Goal: Task Accomplishment & Management: Complete application form

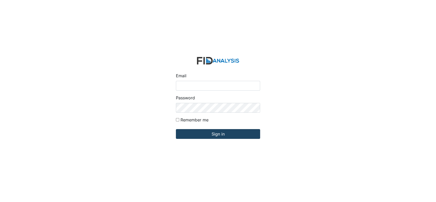
type input "[EMAIL_ADDRESS][DOMAIN_NAME]"
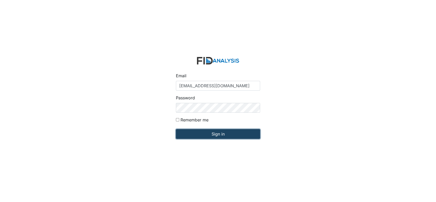
click at [212, 132] on input "Sign in" at bounding box center [218, 134] width 84 height 10
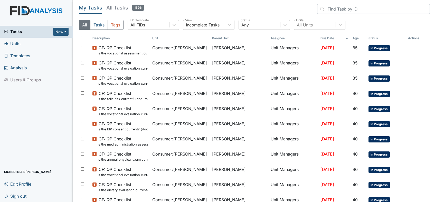
click at [10, 43] on span "Units" at bounding box center [12, 44] width 16 height 8
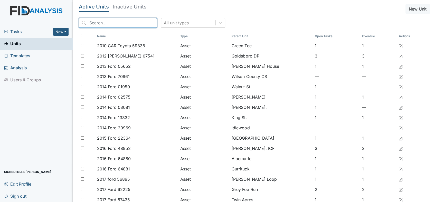
click at [116, 23] on input "search" at bounding box center [118, 23] width 78 height 10
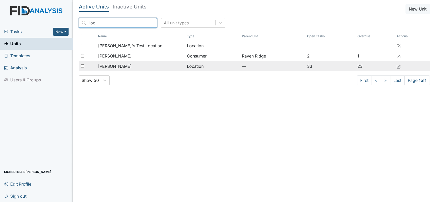
type input "loc"
click at [104, 67] on span "[PERSON_NAME]" at bounding box center [115, 66] width 34 height 6
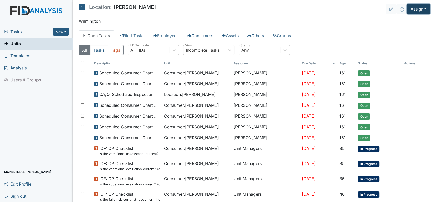
click at [418, 7] on button "Assign" at bounding box center [418, 9] width 23 height 10
click at [397, 28] on link "Assign Inspection" at bounding box center [406, 29] width 46 height 8
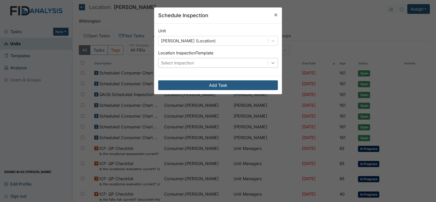
click at [271, 63] on icon at bounding box center [272, 62] width 5 height 5
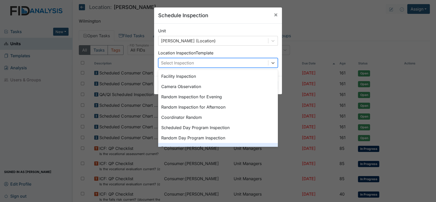
scroll to position [31, 0]
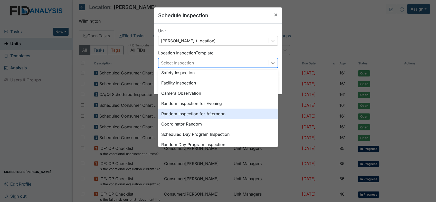
click at [199, 112] on div "Random Inspection for Afternoon" at bounding box center [218, 114] width 120 height 10
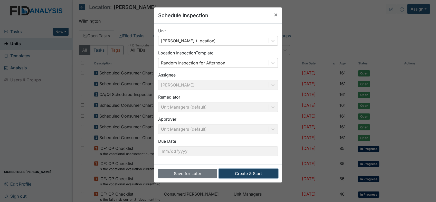
click at [240, 173] on button "Create & Start" at bounding box center [248, 174] width 59 height 10
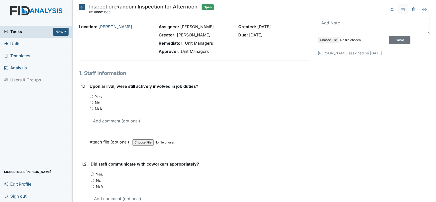
click at [91, 95] on input "Yes" at bounding box center [91, 96] width 3 height 3
radio input "true"
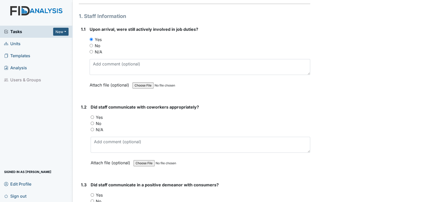
click at [92, 116] on input "Yes" at bounding box center [92, 117] width 3 height 3
radio input "true"
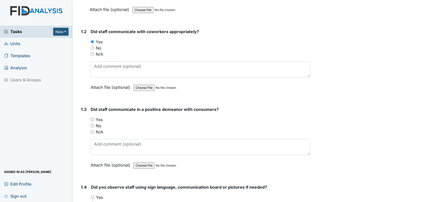
scroll to position [142, 0]
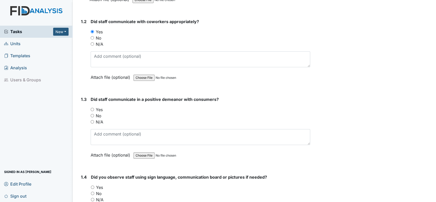
click at [93, 109] on input "Yes" at bounding box center [92, 109] width 3 height 3
radio input "true"
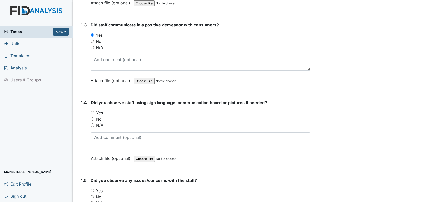
scroll to position [228, 0]
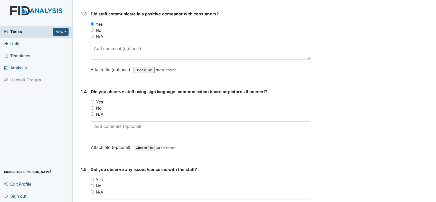
click at [92, 112] on input "N/A" at bounding box center [92, 113] width 3 height 3
radio input "true"
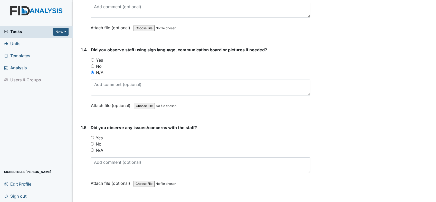
scroll to position [314, 0]
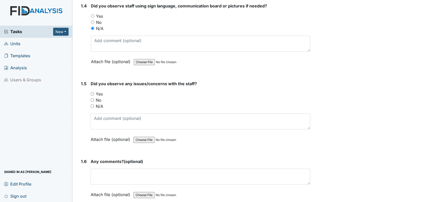
drag, startPoint x: 92, startPoint y: 99, endPoint x: 104, endPoint y: 112, distance: 17.6
click at [93, 99] on input "No" at bounding box center [92, 99] width 3 height 3
radio input "true"
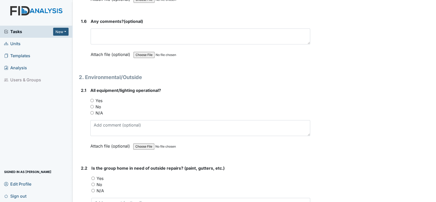
scroll to position [456, 0]
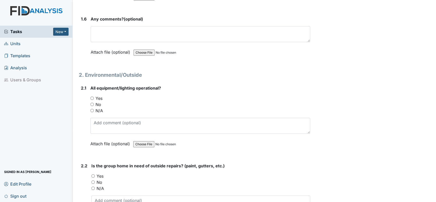
click at [92, 97] on input "Yes" at bounding box center [91, 98] width 3 height 3
radio input "true"
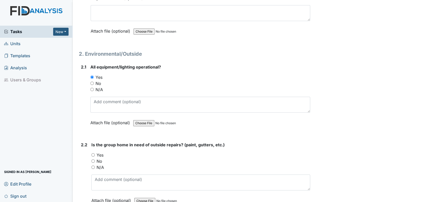
scroll to position [513, 0]
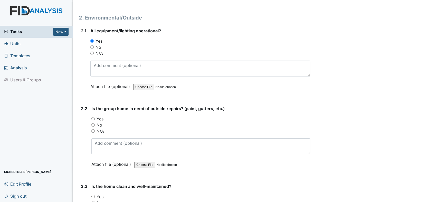
click at [94, 117] on input "Yes" at bounding box center [92, 118] width 3 height 3
radio input "true"
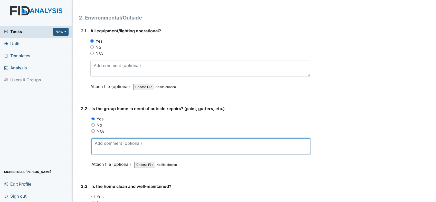
click at [132, 142] on textarea at bounding box center [200, 146] width 219 height 16
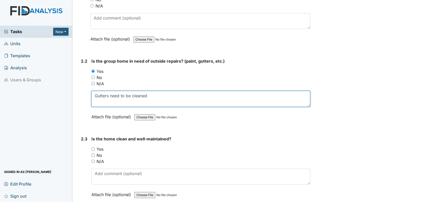
scroll to position [599, 0]
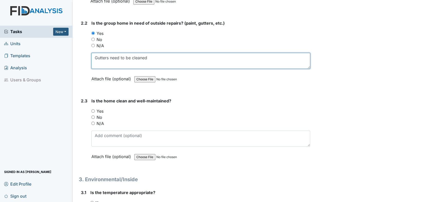
click at [148, 57] on textarea "Gutters need to be cleaned" at bounding box center [200, 61] width 219 height 16
type textarea "Gutters need to be cleaned."
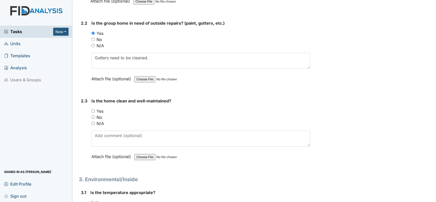
click at [93, 109] on input "Yes" at bounding box center [92, 110] width 3 height 3
radio input "true"
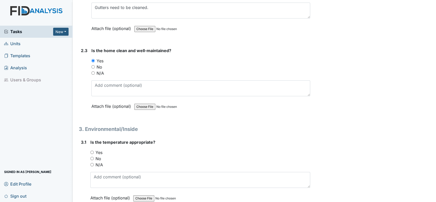
scroll to position [684, 0]
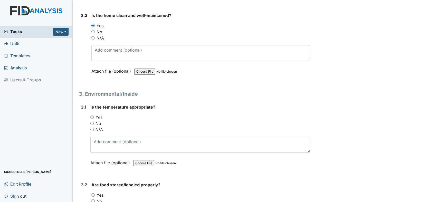
click at [92, 116] on input "Yes" at bounding box center [91, 117] width 3 height 3
radio input "true"
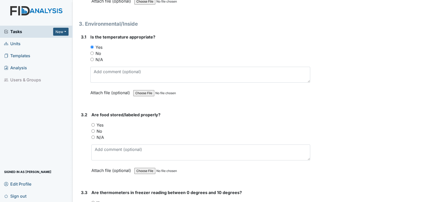
scroll to position [799, 0]
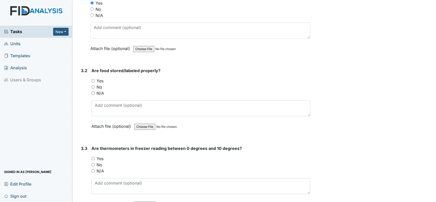
click at [92, 79] on input "Yes" at bounding box center [92, 80] width 3 height 3
radio input "true"
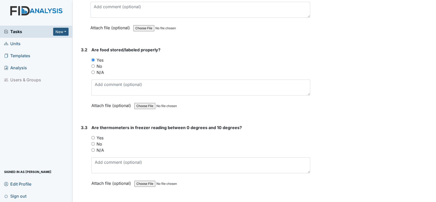
scroll to position [884, 0]
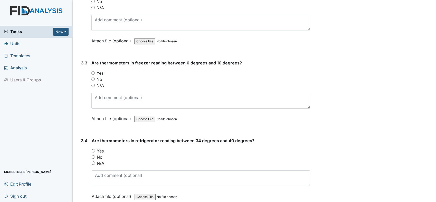
drag, startPoint x: 93, startPoint y: 71, endPoint x: 95, endPoint y: 72, distance: 2.6
click at [93, 71] on input "Yes" at bounding box center [92, 72] width 3 height 3
radio input "true"
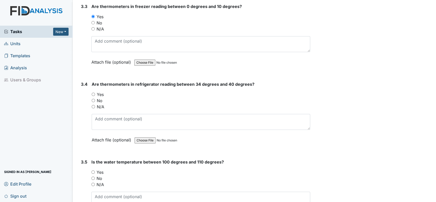
scroll to position [941, 0]
click at [93, 92] on input "Yes" at bounding box center [93, 93] width 3 height 3
radio input "true"
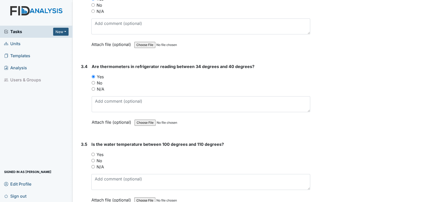
scroll to position [1027, 0]
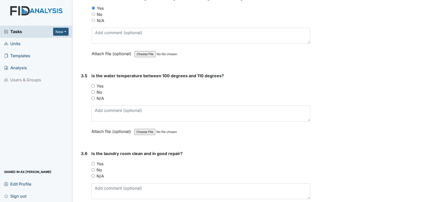
click at [93, 84] on input "Yes" at bounding box center [92, 85] width 3 height 3
radio input "true"
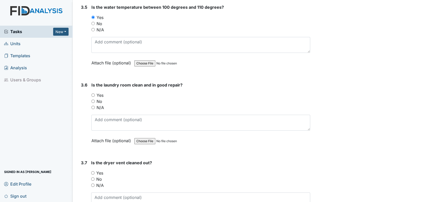
scroll to position [1112, 0]
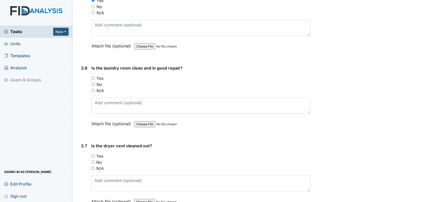
click at [94, 75] on div "Yes" at bounding box center [200, 78] width 219 height 6
drag, startPoint x: 92, startPoint y: 75, endPoint x: 96, endPoint y: 78, distance: 4.5
click at [93, 77] on input "Yes" at bounding box center [92, 78] width 3 height 3
radio input "true"
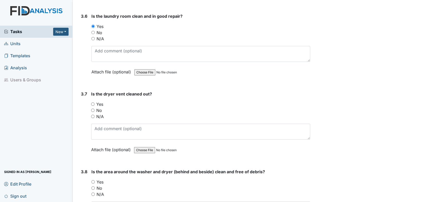
scroll to position [1169, 0]
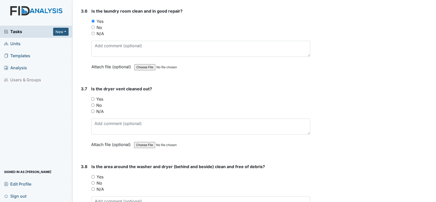
click at [93, 97] on input "Yes" at bounding box center [92, 98] width 3 height 3
radio input "true"
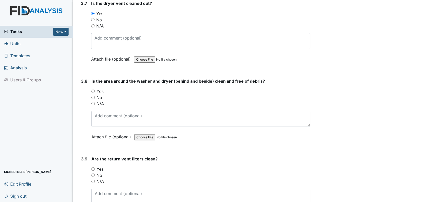
drag, startPoint x: 92, startPoint y: 87, endPoint x: 98, endPoint y: 87, distance: 5.9
click at [93, 90] on input "Yes" at bounding box center [92, 91] width 3 height 3
radio input "true"
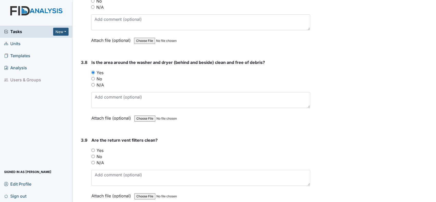
scroll to position [1284, 0]
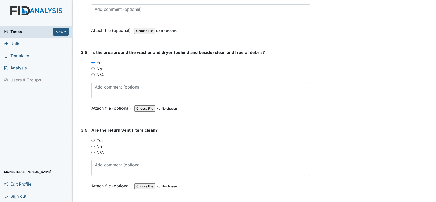
click at [92, 137] on div "Yes" at bounding box center [200, 140] width 219 height 6
click at [91, 136] on div "3.9 Are the return vent filters clean? You must select one of the below options…" at bounding box center [194, 162] width 231 height 70
click at [93, 139] on input "Yes" at bounding box center [92, 140] width 3 height 3
radio input "true"
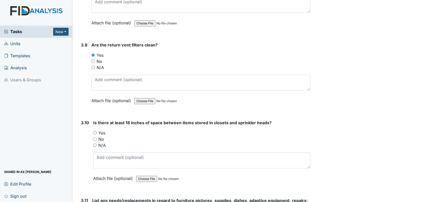
scroll to position [1369, 0]
click at [95, 131] on input "Yes" at bounding box center [94, 132] width 3 height 3
radio input "true"
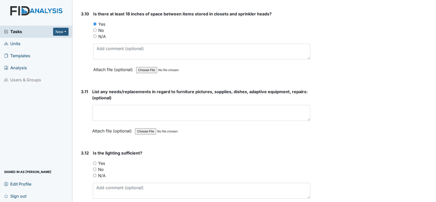
scroll to position [1512, 0]
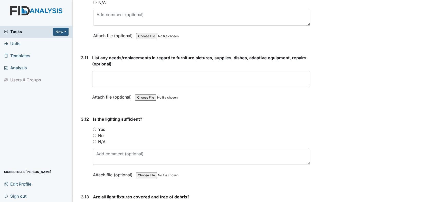
drag, startPoint x: 95, startPoint y: 122, endPoint x: 101, endPoint y: 130, distance: 9.7
click at [95, 128] on input "Yes" at bounding box center [94, 129] width 3 height 3
radio input "true"
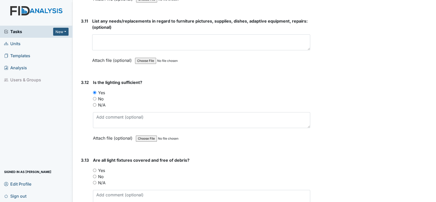
scroll to position [1597, 0]
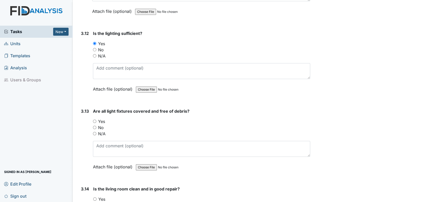
click at [95, 120] on input "Yes" at bounding box center [94, 121] width 3 height 3
radio input "true"
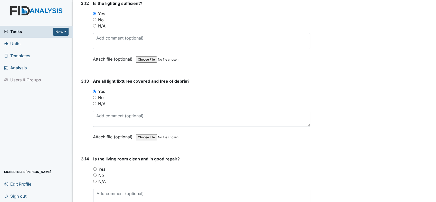
scroll to position [1683, 0]
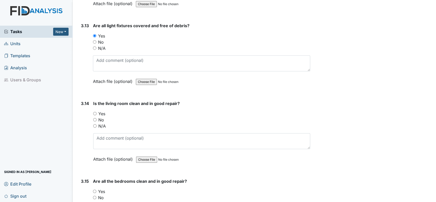
drag, startPoint x: 96, startPoint y: 109, endPoint x: 100, endPoint y: 114, distance: 6.7
click at [96, 111] on div "Yes" at bounding box center [201, 114] width 217 height 6
click at [94, 112] on input "Yes" at bounding box center [94, 113] width 3 height 3
radio input "true"
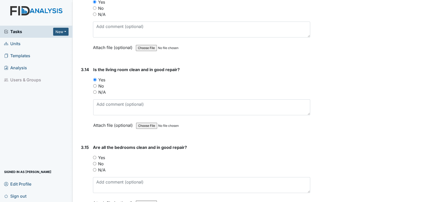
scroll to position [1768, 0]
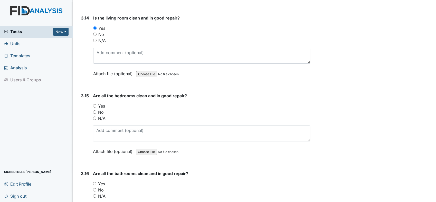
click at [93, 104] on input "Yes" at bounding box center [94, 105] width 3 height 3
radio input "true"
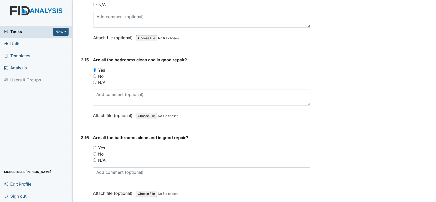
scroll to position [1854, 0]
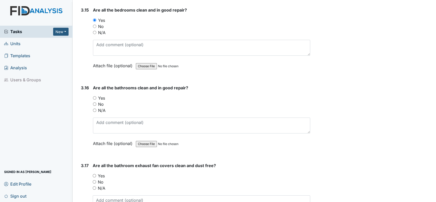
click at [96, 96] on input "Yes" at bounding box center [94, 97] width 3 height 3
radio input "true"
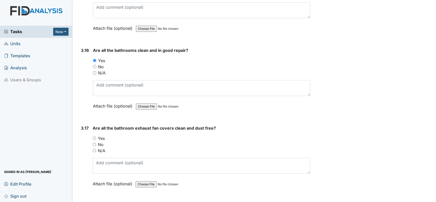
scroll to position [1940, 0]
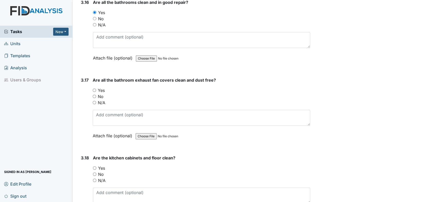
drag, startPoint x: 97, startPoint y: 82, endPoint x: 100, endPoint y: 82, distance: 2.9
click at [98, 87] on div "Yes" at bounding box center [201, 90] width 217 height 6
click at [94, 89] on input "Yes" at bounding box center [94, 90] width 3 height 3
radio input "true"
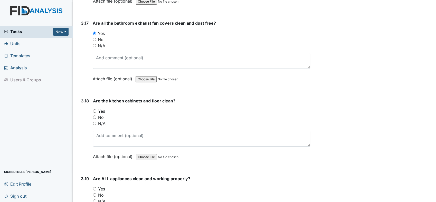
drag, startPoint x: 94, startPoint y: 103, endPoint x: 97, endPoint y: 107, distance: 4.3
click at [94, 109] on input "Yes" at bounding box center [94, 110] width 3 height 3
radio input "true"
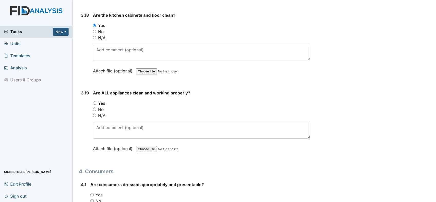
click at [92, 95] on div "3.19 Are ALL appliances clean and working properly? You must select one of the …" at bounding box center [194, 125] width 231 height 70
click at [96, 101] on input "Yes" at bounding box center [94, 102] width 3 height 3
radio input "true"
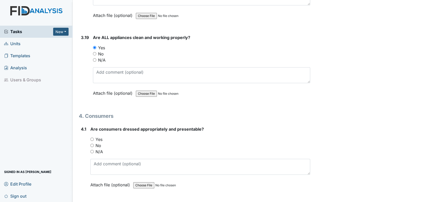
scroll to position [2139, 0]
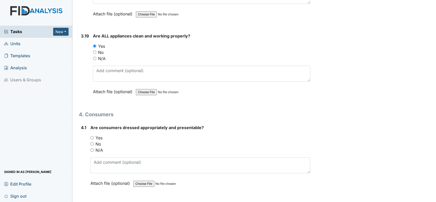
click at [91, 136] on input "Yes" at bounding box center [91, 137] width 3 height 3
radio input "true"
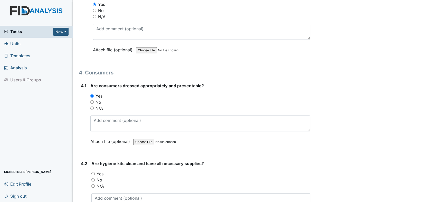
scroll to position [2225, 0]
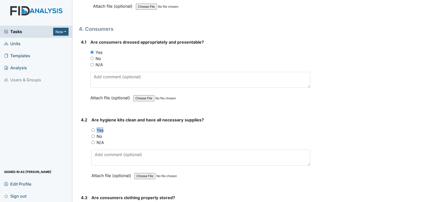
click at [95, 127] on div "You must select one of the below options. Yes No N/A" at bounding box center [200, 136] width 219 height 18
click at [131, 127] on div "Yes" at bounding box center [200, 130] width 219 height 6
click at [92, 128] on input "Yes" at bounding box center [92, 129] width 3 height 3
radio input "true"
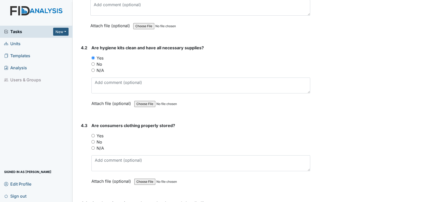
scroll to position [2311, 0]
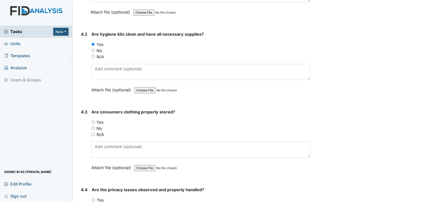
click at [92, 120] on input "Yes" at bounding box center [92, 121] width 3 height 3
radio input "true"
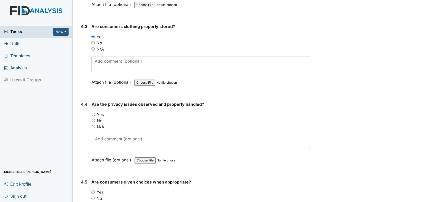
click at [93, 125] on input "N/A" at bounding box center [93, 126] width 3 height 3
radio input "true"
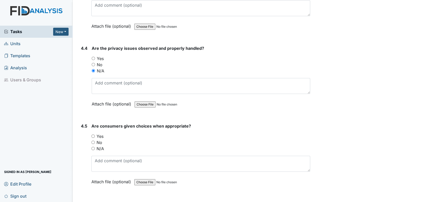
scroll to position [2453, 0]
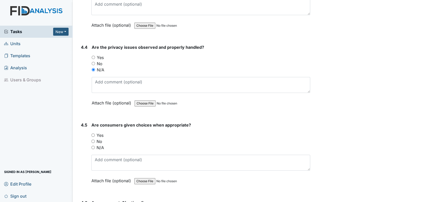
click at [94, 146] on input "N/A" at bounding box center [92, 147] width 3 height 3
radio input "true"
click at [93, 134] on input "Yes" at bounding box center [92, 135] width 3 height 3
radio input "true"
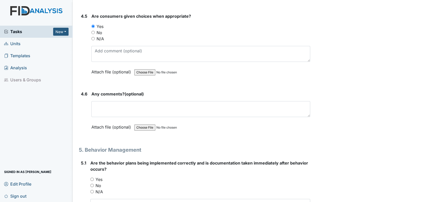
scroll to position [2596, 0]
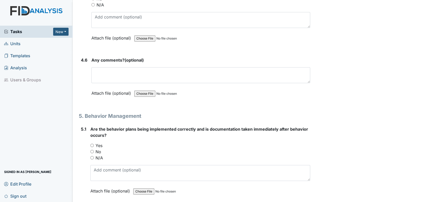
click at [91, 136] on div "5.1 Are the behavior plans being implemented correctly and is documentation tak…" at bounding box center [194, 164] width 231 height 76
click at [91, 144] on input "Yes" at bounding box center [91, 145] width 3 height 3
radio input "true"
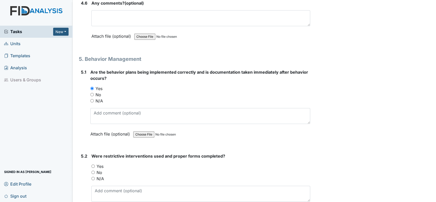
scroll to position [2681, 0]
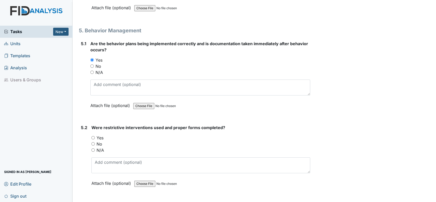
click at [94, 148] on input "N/A" at bounding box center [92, 149] width 3 height 3
radio input "true"
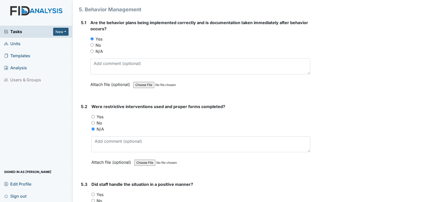
scroll to position [2767, 0]
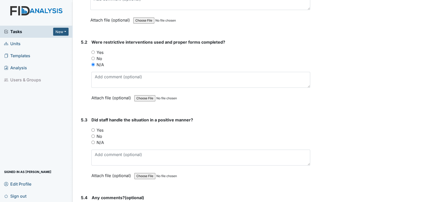
click at [92, 141] on input "N/A" at bounding box center [92, 142] width 3 height 3
radio input "true"
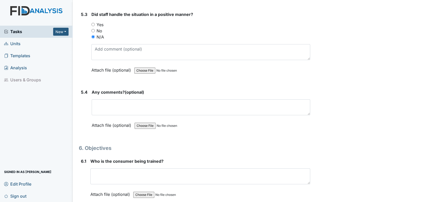
scroll to position [2910, 0]
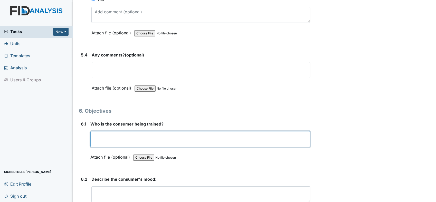
click at [126, 131] on textarea at bounding box center [200, 139] width 220 height 16
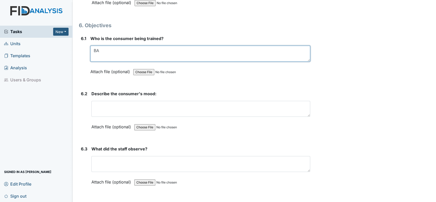
type textarea "BA"
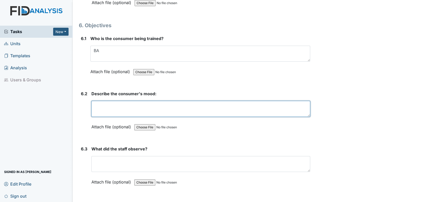
click at [134, 101] on textarea at bounding box center [200, 109] width 219 height 16
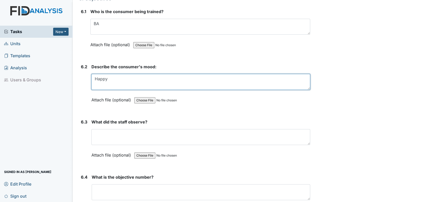
scroll to position [3081, 0]
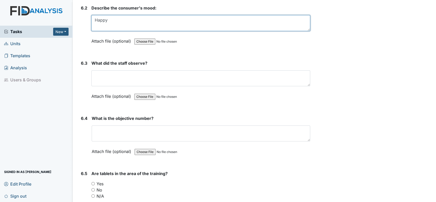
type textarea "Happy"
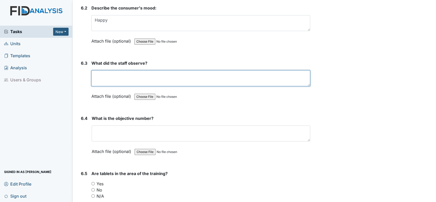
click at [115, 70] on textarea at bounding box center [200, 78] width 219 height 16
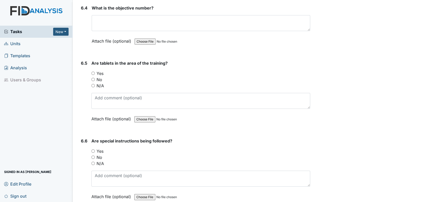
scroll to position [3195, 0]
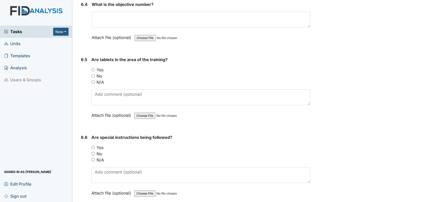
type textarea "Bianca Jones"
click at [93, 74] on input "No" at bounding box center [92, 75] width 3 height 3
radio input "true"
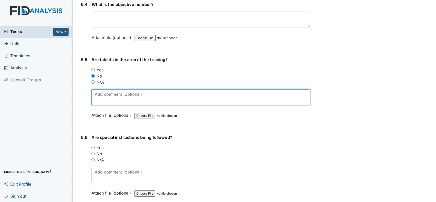
click at [117, 89] on textarea at bounding box center [200, 97] width 219 height 16
type textarea "I"
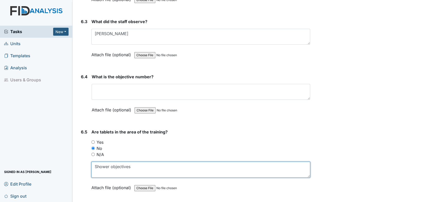
scroll to position [3052, 0]
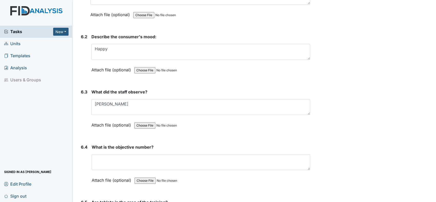
type textarea "Shower objectives"
click at [132, 144] on div "What is the objective number? This field is required. Attach file (optional) Yo…" at bounding box center [201, 165] width 218 height 43
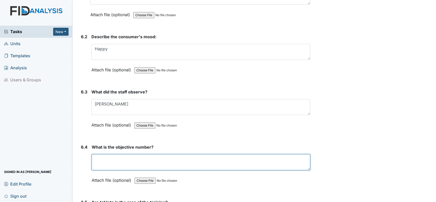
click at [125, 154] on textarea at bounding box center [201, 162] width 218 height 16
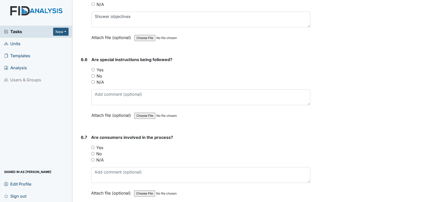
scroll to position [3280, 0]
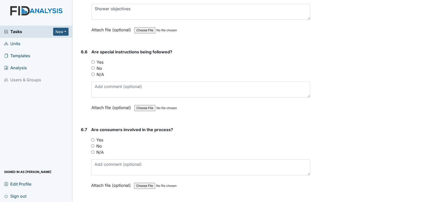
type textarea "DILO27"
click at [92, 60] on input "Yes" at bounding box center [92, 61] width 3 height 3
radio input "true"
drag, startPoint x: 92, startPoint y: 127, endPoint x: 143, endPoint y: 127, distance: 51.1
click at [101, 137] on label "Yes" at bounding box center [99, 140] width 7 height 6
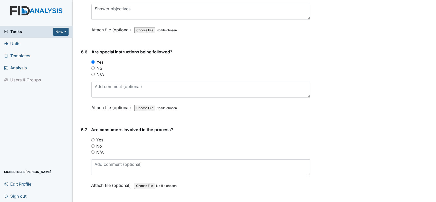
click at [94, 138] on input "Yes" at bounding box center [92, 139] width 3 height 3
radio input "true"
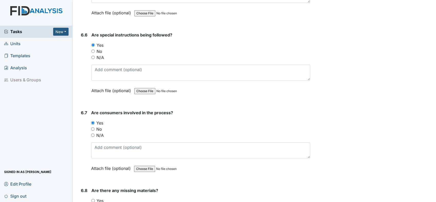
scroll to position [3366, 0]
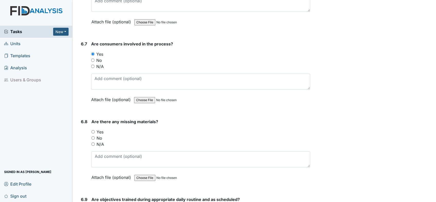
drag, startPoint x: 92, startPoint y: 125, endPoint x: 94, endPoint y: 127, distance: 2.7
click at [92, 136] on input "No" at bounding box center [92, 137] width 3 height 3
radio input "true"
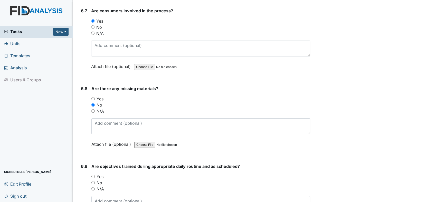
scroll to position [3423, 0]
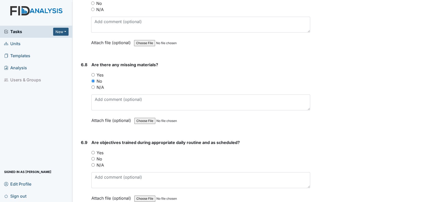
click at [92, 151] on input "Yes" at bounding box center [92, 152] width 3 height 3
radio input "true"
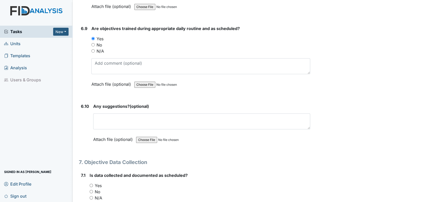
scroll to position [3623, 0]
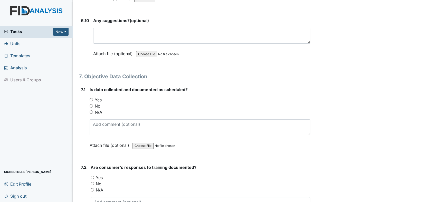
click at [90, 98] on input "Yes" at bounding box center [91, 99] width 3 height 3
radio input "true"
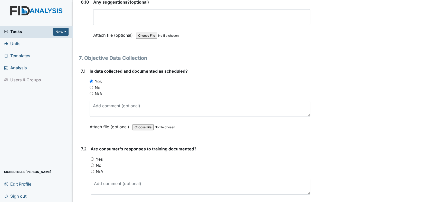
scroll to position [3680, 0]
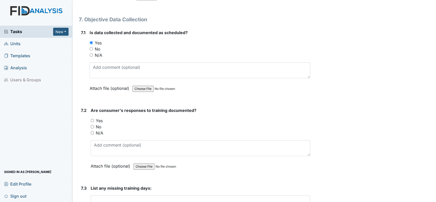
click at [92, 119] on input "Yes" at bounding box center [92, 120] width 3 height 3
radio input "true"
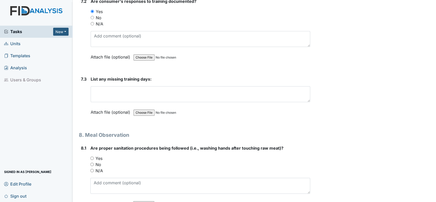
scroll to position [3794, 0]
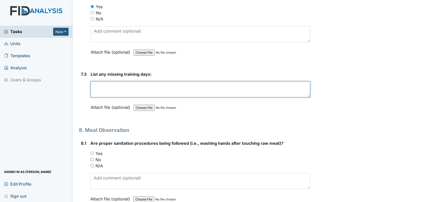
click at [138, 81] on textarea at bounding box center [201, 89] width 220 height 16
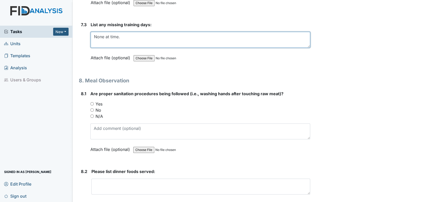
scroll to position [3880, 0]
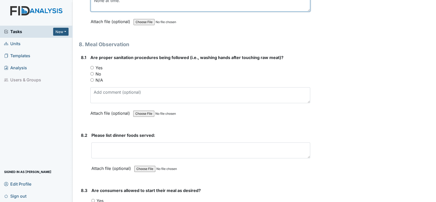
type textarea "None at time."
click at [92, 66] on input "Yes" at bounding box center [91, 67] width 3 height 3
radio input "true"
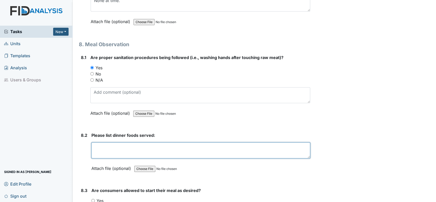
click at [148, 142] on textarea at bounding box center [200, 150] width 219 height 16
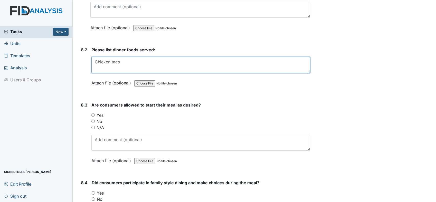
type textarea "Chicken taco"
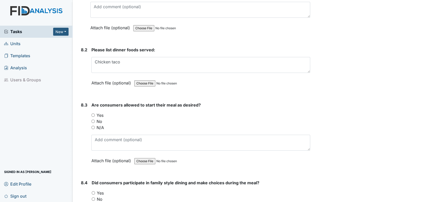
drag, startPoint x: 92, startPoint y: 101, endPoint x: 107, endPoint y: 104, distance: 14.7
click at [92, 113] on input "Yes" at bounding box center [92, 114] width 3 height 3
radio input "true"
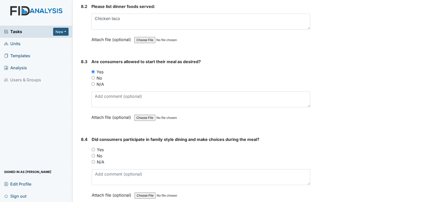
scroll to position [4051, 0]
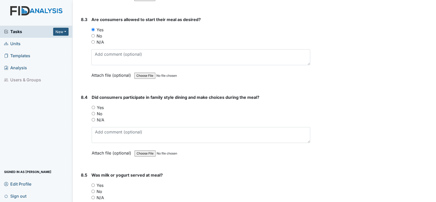
click at [93, 106] on input "Yes" at bounding box center [93, 107] width 3 height 3
radio input "true"
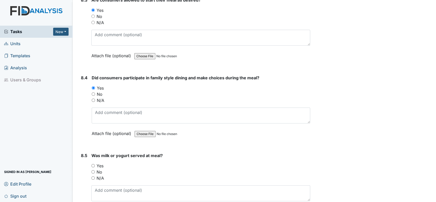
scroll to position [4108, 0]
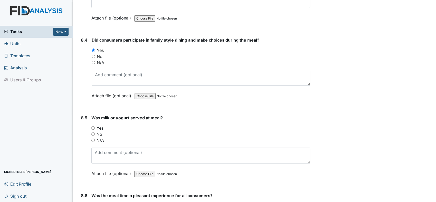
drag, startPoint x: 92, startPoint y: 113, endPoint x: 96, endPoint y: 117, distance: 5.3
click at [92, 126] on input "Yes" at bounding box center [92, 127] width 3 height 3
radio input "true"
click at [93, 132] on input "No" at bounding box center [92, 133] width 3 height 3
radio input "true"
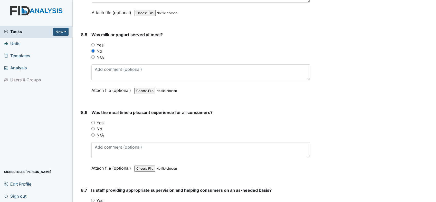
scroll to position [4222, 0]
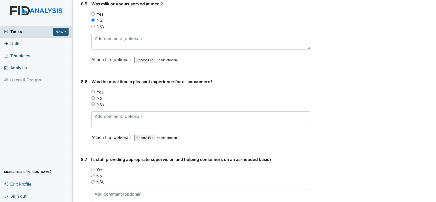
click at [93, 90] on input "Yes" at bounding box center [92, 91] width 3 height 3
radio input "true"
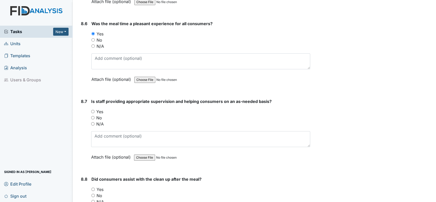
scroll to position [4307, 0]
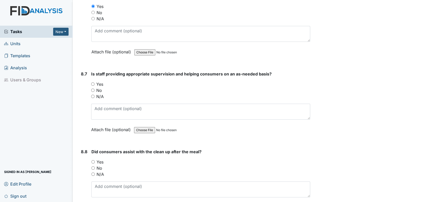
drag, startPoint x: 93, startPoint y: 69, endPoint x: 100, endPoint y: 78, distance: 11.0
click at [94, 82] on input "Yes" at bounding box center [92, 83] width 3 height 3
radio input "true"
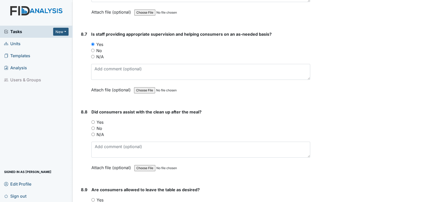
scroll to position [4364, 0]
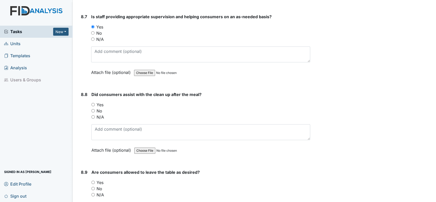
click at [93, 109] on input "No" at bounding box center [92, 110] width 3 height 3
radio input "true"
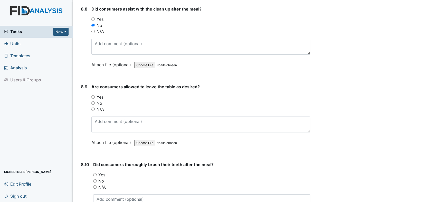
drag, startPoint x: 92, startPoint y: 81, endPoint x: 98, endPoint y: 83, distance: 6.3
click at [93, 95] on input "Yes" at bounding box center [92, 96] width 3 height 3
radio input "true"
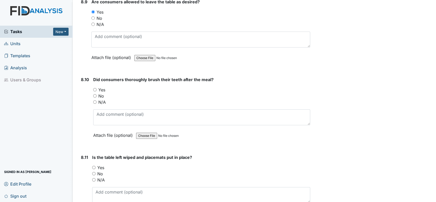
scroll to position [4535, 0]
drag, startPoint x: 94, startPoint y: 78, endPoint x: 117, endPoint y: 88, distance: 24.2
click at [97, 92] on div "No" at bounding box center [201, 95] width 217 height 6
click at [95, 94] on input "No" at bounding box center [94, 95] width 3 height 3
radio input "true"
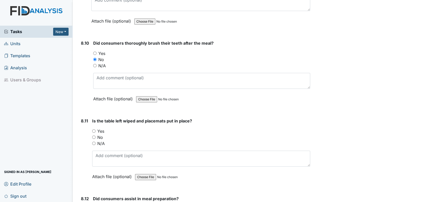
scroll to position [4621, 0]
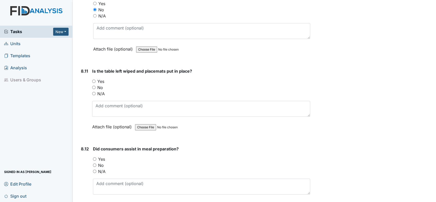
click at [92, 80] on input "Yes" at bounding box center [93, 81] width 3 height 3
radio input "true"
drag, startPoint x: 93, startPoint y: 142, endPoint x: 97, endPoint y: 140, distance: 3.9
click at [94, 157] on input "Yes" at bounding box center [94, 158] width 3 height 3
radio input "true"
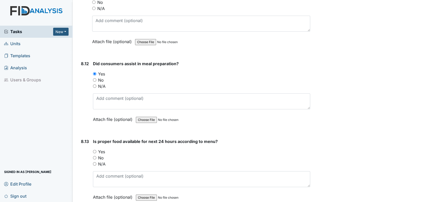
scroll to position [4707, 0]
click at [95, 148] on div "Yes" at bounding box center [201, 151] width 217 height 6
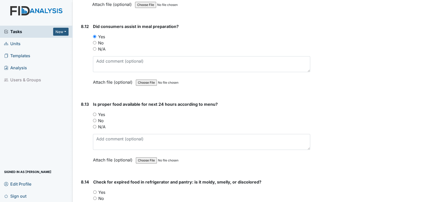
scroll to position [4792, 0]
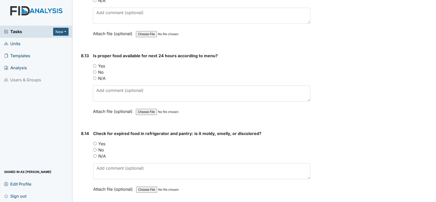
click at [93, 64] on input "Yes" at bounding box center [94, 65] width 3 height 3
radio input "true"
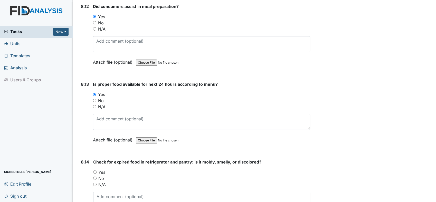
scroll to position [4821, 0]
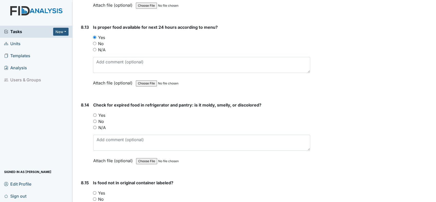
click at [93, 120] on input "No" at bounding box center [94, 121] width 3 height 3
radio input "true"
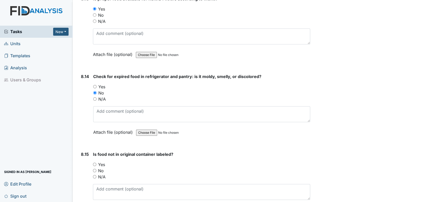
scroll to position [4878, 0]
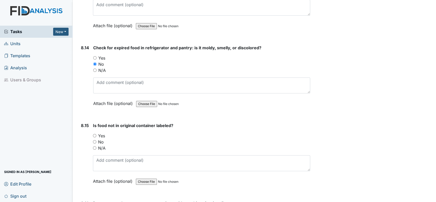
click at [96, 133] on div "Yes" at bounding box center [201, 136] width 217 height 6
click at [94, 134] on input "Yes" at bounding box center [94, 135] width 3 height 3
radio input "true"
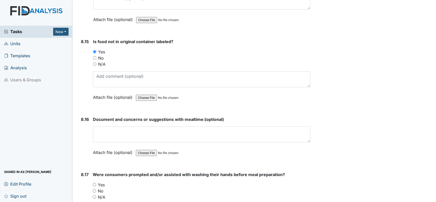
scroll to position [5020, 0]
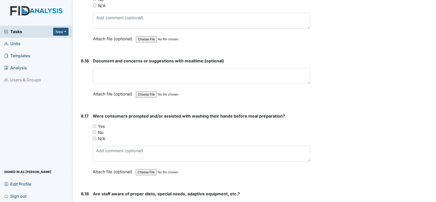
click at [92, 113] on div "8.17 Were consumers prompted and/or assisted with washing their hands before me…" at bounding box center [194, 148] width 231 height 70
click at [93, 125] on input "Yes" at bounding box center [94, 126] width 3 height 3
radio input "true"
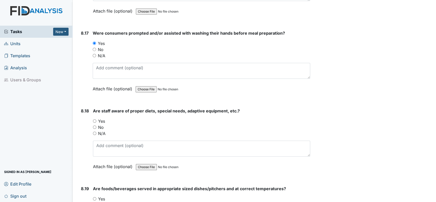
scroll to position [5106, 0]
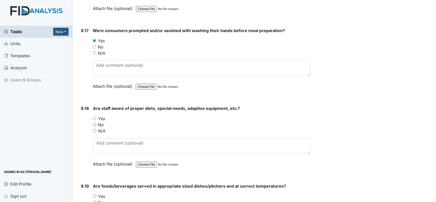
click at [94, 117] on input "Yes" at bounding box center [94, 118] width 3 height 3
radio input "true"
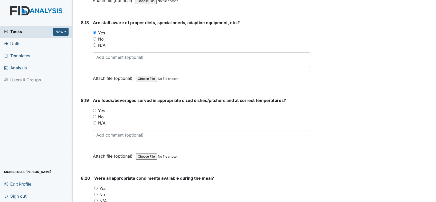
click at [94, 109] on input "Yes" at bounding box center [94, 110] width 3 height 3
radio input "true"
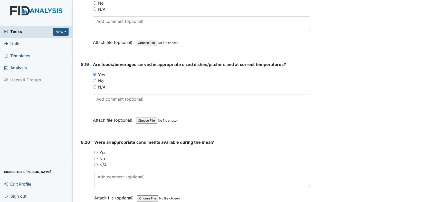
scroll to position [5277, 0]
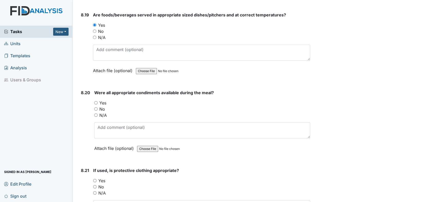
click at [97, 100] on div "Yes" at bounding box center [202, 103] width 216 height 6
click at [96, 101] on input "Yes" at bounding box center [95, 102] width 3 height 3
radio input "true"
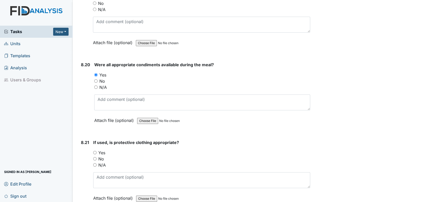
scroll to position [5334, 0]
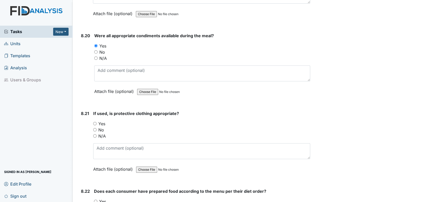
click at [95, 122] on input "Yes" at bounding box center [94, 123] width 3 height 3
radio input "true"
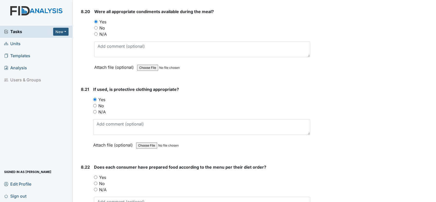
scroll to position [5420, 0]
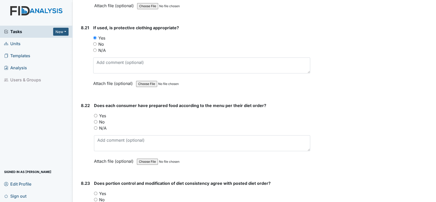
click at [95, 114] on input "Yes" at bounding box center [95, 115] width 3 height 3
radio input "true"
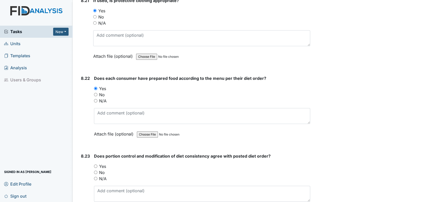
scroll to position [5505, 0]
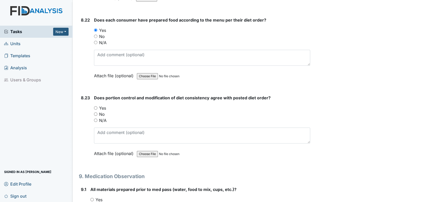
click at [96, 106] on input "Yes" at bounding box center [95, 107] width 3 height 3
radio input "true"
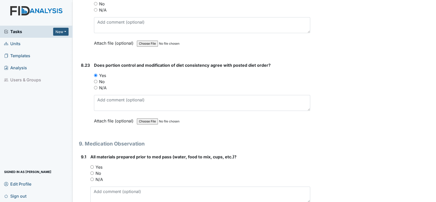
scroll to position [5619, 0]
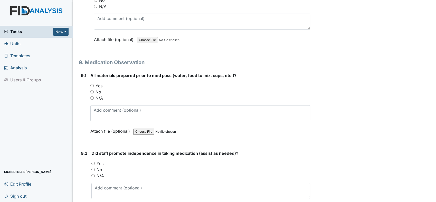
drag, startPoint x: 90, startPoint y: 66, endPoint x: 92, endPoint y: 67, distance: 2.8
click at [91, 84] on input "Yes" at bounding box center [91, 85] width 3 height 3
radio input "true"
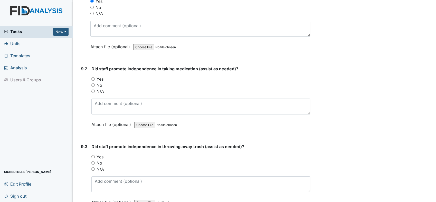
scroll to position [5705, 0]
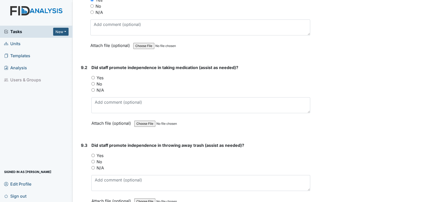
drag, startPoint x: 93, startPoint y: 58, endPoint x: 97, endPoint y: 60, distance: 4.2
click at [94, 76] on input "Yes" at bounding box center [92, 77] width 3 height 3
radio input "true"
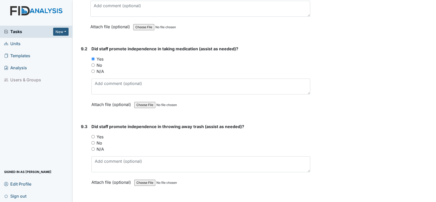
scroll to position [5762, 0]
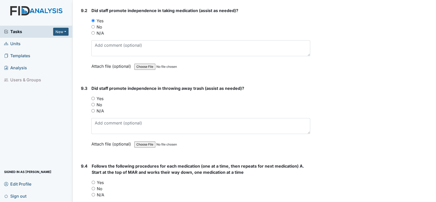
click at [92, 97] on input "Yes" at bounding box center [92, 98] width 3 height 3
radio input "true"
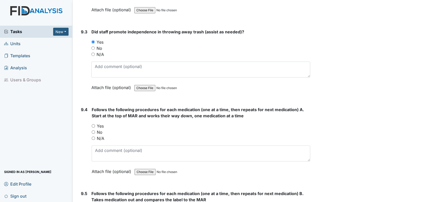
scroll to position [5819, 0]
click at [93, 124] on input "Yes" at bounding box center [93, 125] width 3 height 3
radio input "true"
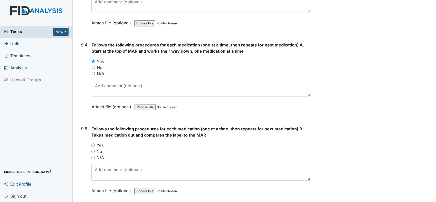
scroll to position [5905, 0]
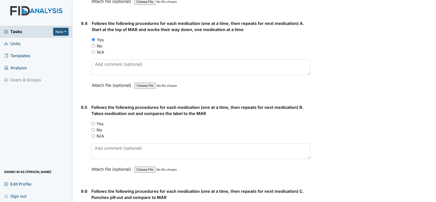
click at [93, 122] on input "Yes" at bounding box center [92, 123] width 3 height 3
radio input "true"
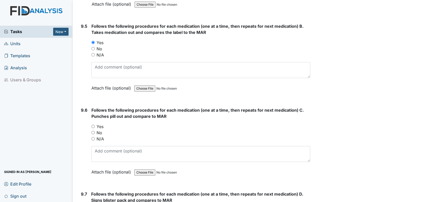
scroll to position [5990, 0]
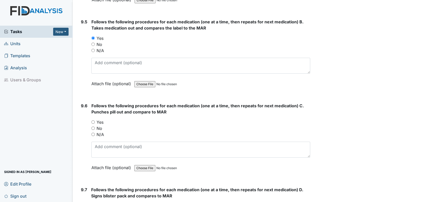
click at [92, 120] on input "Yes" at bounding box center [92, 121] width 3 height 3
radio input "true"
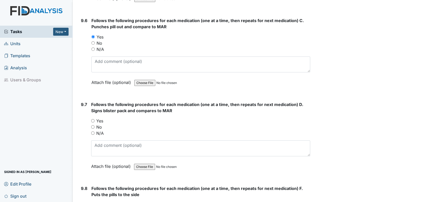
scroll to position [6076, 0]
click at [94, 119] on input "Yes" at bounding box center [92, 120] width 3 height 3
radio input "true"
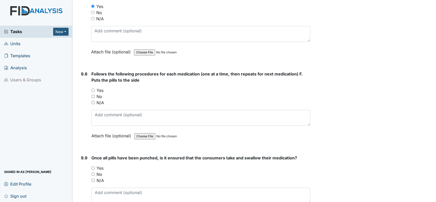
click at [92, 89] on input "Yes" at bounding box center [92, 90] width 3 height 3
radio input "true"
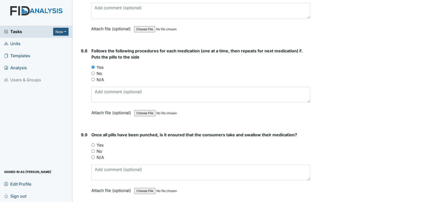
scroll to position [6276, 0]
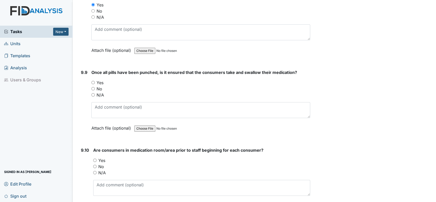
click at [93, 81] on input "Yes" at bounding box center [92, 82] width 3 height 3
radio input "true"
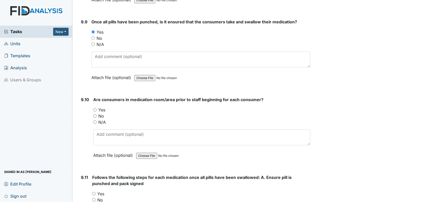
scroll to position [6333, 0]
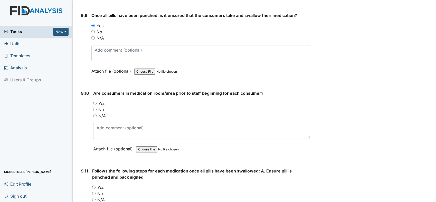
click at [94, 102] on input "Yes" at bounding box center [94, 103] width 3 height 3
radio input "true"
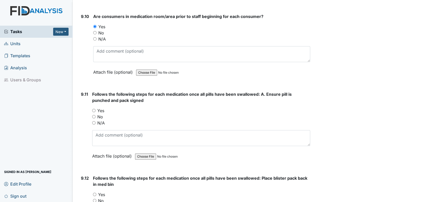
scroll to position [6418, 0]
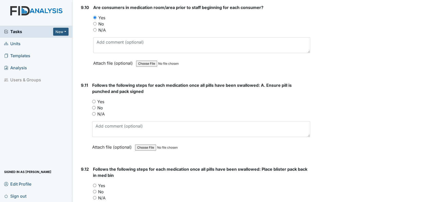
click at [93, 100] on input "Yes" at bounding box center [93, 101] width 3 height 3
radio input "true"
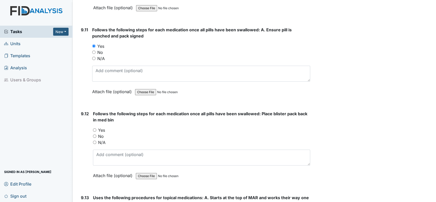
scroll to position [6475, 0]
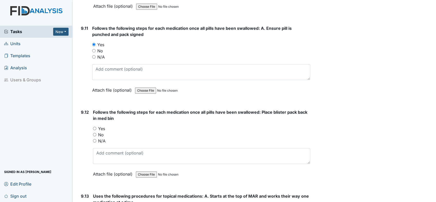
click at [94, 127] on input "Yes" at bounding box center [94, 128] width 3 height 3
radio input "true"
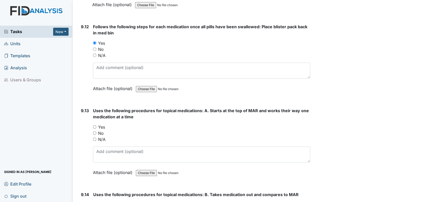
click at [94, 125] on input "Yes" at bounding box center [94, 126] width 3 height 3
radio input "true"
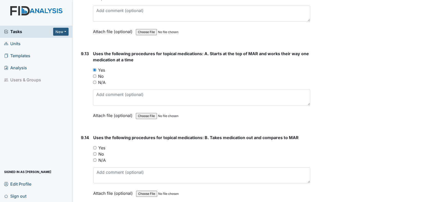
click at [95, 135] on div "Uses the following procedures for topical medications: B. Takes medication out …" at bounding box center [201, 167] width 217 height 65
click at [94, 146] on input "Yes" at bounding box center [94, 147] width 3 height 3
radio input "true"
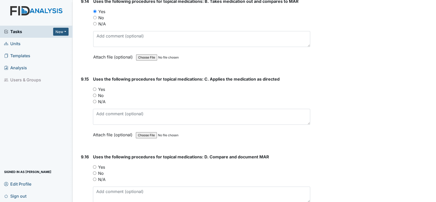
scroll to position [6761, 0]
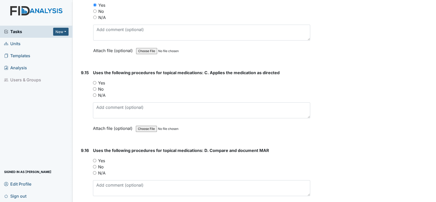
click at [93, 81] on input "Yes" at bounding box center [94, 82] width 3 height 3
radio input "true"
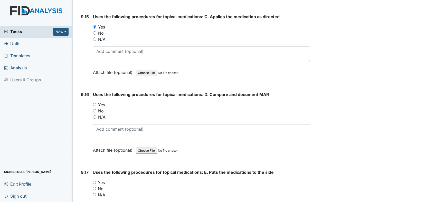
scroll to position [6818, 0]
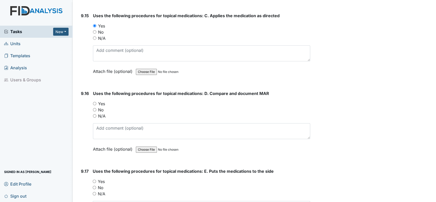
click at [94, 102] on input "Yes" at bounding box center [94, 103] width 3 height 3
radio input "true"
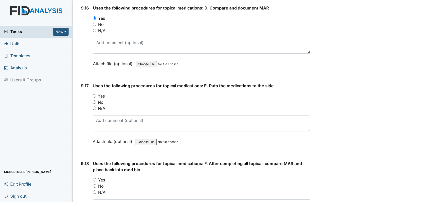
scroll to position [6903, 0]
click at [94, 94] on input "Yes" at bounding box center [94, 95] width 3 height 3
radio input "true"
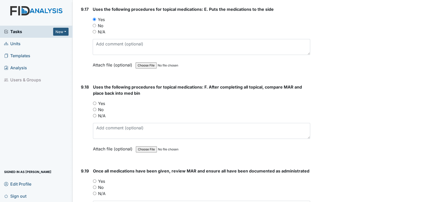
scroll to position [6989, 0]
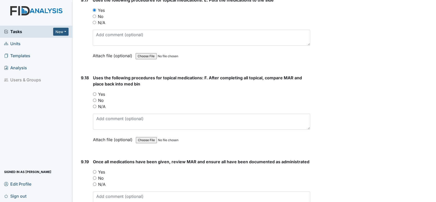
click at [94, 92] on input "Yes" at bounding box center [94, 93] width 3 height 3
radio input "true"
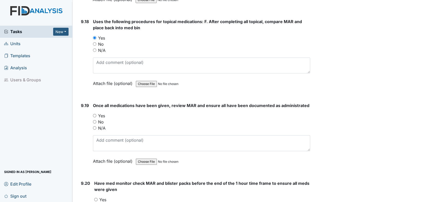
scroll to position [7046, 0]
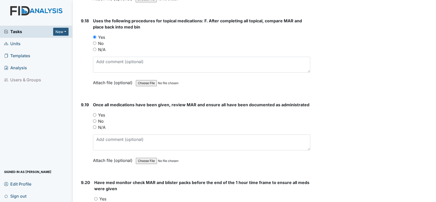
click at [94, 113] on input "Yes" at bounding box center [94, 114] width 3 height 3
radio input "true"
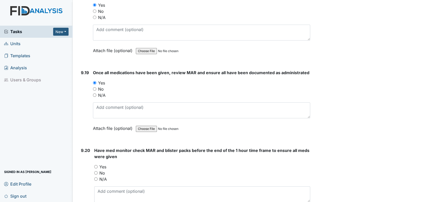
scroll to position [7131, 0]
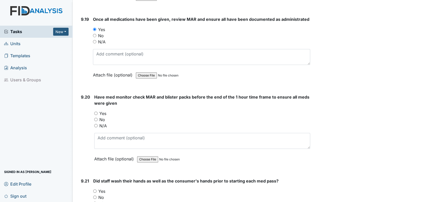
click at [94, 112] on input "Yes" at bounding box center [95, 113] width 3 height 3
radio input "true"
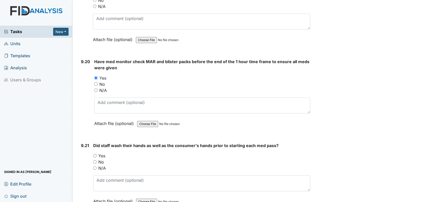
scroll to position [7217, 0]
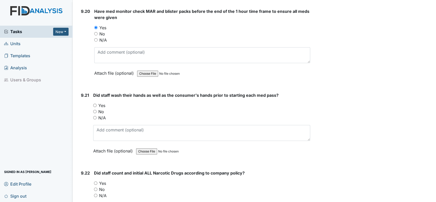
click at [90, 92] on div "9.21 Did staff wash their hands as well as the consumer's hands prior to starti…" at bounding box center [194, 127] width 231 height 70
click at [96, 104] on input "Yes" at bounding box center [94, 105] width 3 height 3
radio input "true"
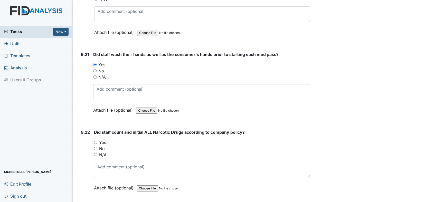
scroll to position [7274, 0]
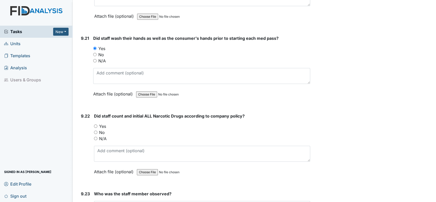
click at [98, 123] on div "Yes" at bounding box center [202, 126] width 216 height 6
click at [96, 125] on input "Yes" at bounding box center [95, 126] width 3 height 3
radio input "true"
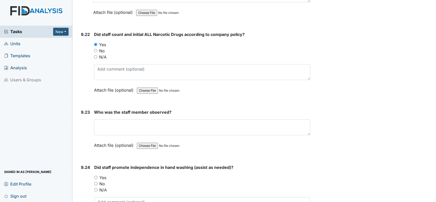
scroll to position [7360, 0]
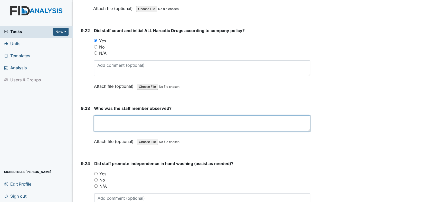
click at [124, 116] on textarea at bounding box center [202, 124] width 216 height 16
type textarea "B"
type textarea "B.Jones"
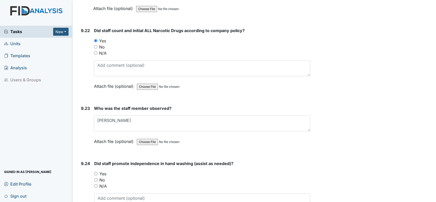
click at [98, 171] on div "Yes" at bounding box center [202, 174] width 216 height 6
click at [96, 172] on input "Yes" at bounding box center [95, 173] width 3 height 3
radio input "true"
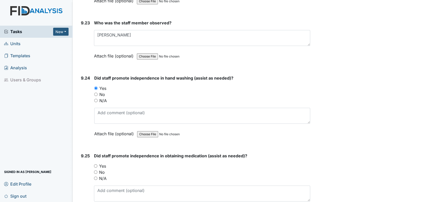
scroll to position [7445, 0]
click at [93, 153] on div "9.25 Did staff promote independence in obtaining medication (assist as needed)?…" at bounding box center [194, 188] width 231 height 70
click at [95, 164] on input "Yes" at bounding box center [95, 165] width 3 height 3
radio input "true"
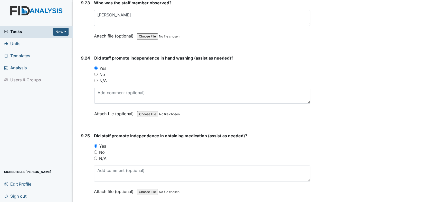
scroll to position [7531, 0]
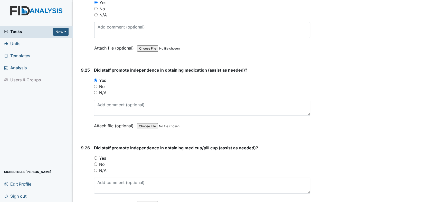
click at [96, 156] on input "Yes" at bounding box center [95, 157] width 3 height 3
radio input "true"
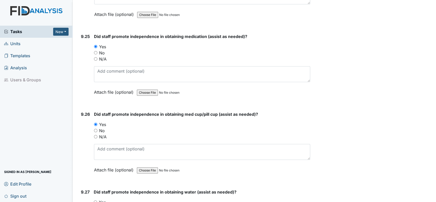
scroll to position [7616, 0]
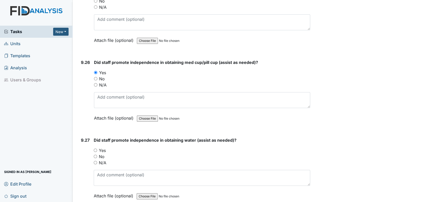
click at [95, 149] on input "Yes" at bounding box center [95, 150] width 3 height 3
radio input "true"
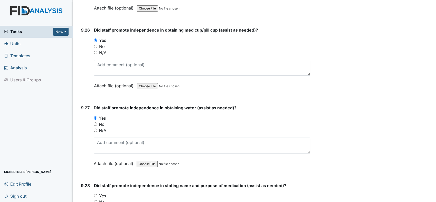
scroll to position [7702, 0]
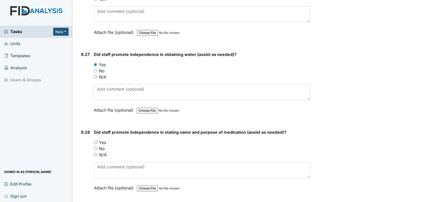
click at [97, 139] on div "Yes" at bounding box center [202, 142] width 216 height 6
click at [96, 141] on input "Yes" at bounding box center [95, 142] width 3 height 3
radio input "true"
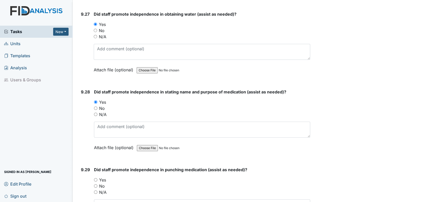
scroll to position [7788, 0]
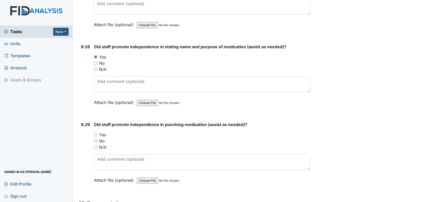
drag, startPoint x: 95, startPoint y: 108, endPoint x: 98, endPoint y: 108, distance: 3.1
click at [96, 133] on input "Yes" at bounding box center [95, 134] width 3 height 3
radio input "true"
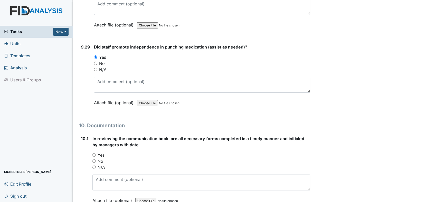
scroll to position [7873, 0]
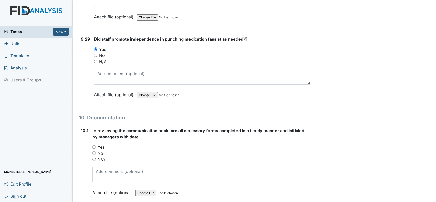
drag, startPoint x: 93, startPoint y: 120, endPoint x: 125, endPoint y: 124, distance: 31.9
click at [93, 145] on input "Yes" at bounding box center [93, 146] width 3 height 3
radio input "true"
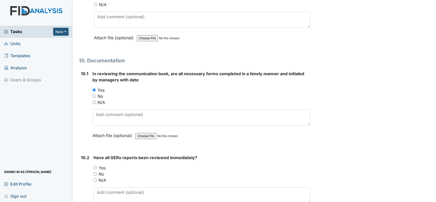
click at [95, 166] on input "Yes" at bounding box center [94, 167] width 3 height 3
radio input "true"
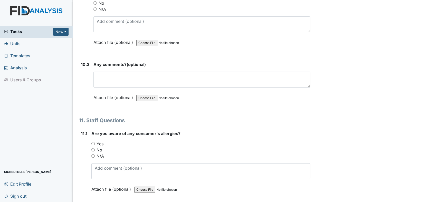
scroll to position [8101, 0]
click at [92, 130] on div "11.1 Are you aware of any consumer's allergies? You must select one of the belo…" at bounding box center [194, 165] width 231 height 70
click at [100, 140] on label "Yes" at bounding box center [100, 143] width 7 height 6
click at [93, 142] on input "Yes" at bounding box center [92, 143] width 3 height 3
radio input "true"
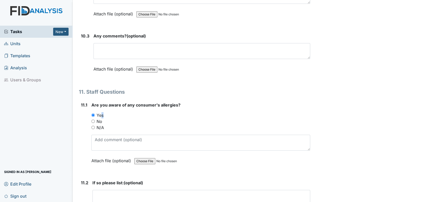
scroll to position [8130, 0]
click at [216, 140] on form "Are you aware of any consumer's allergies? You must select one of the below opt…" at bounding box center [200, 137] width 219 height 70
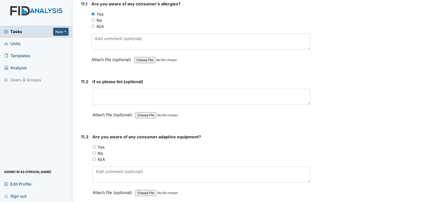
scroll to position [8244, 0]
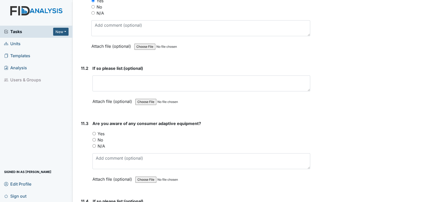
click at [94, 132] on input "Yes" at bounding box center [93, 133] width 3 height 3
radio input "true"
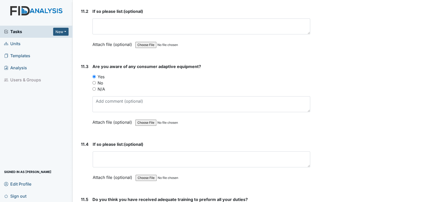
scroll to position [8358, 0]
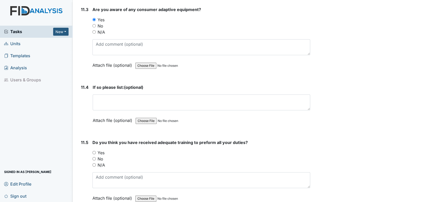
click at [94, 151] on input "Yes" at bounding box center [93, 152] width 3 height 3
radio input "true"
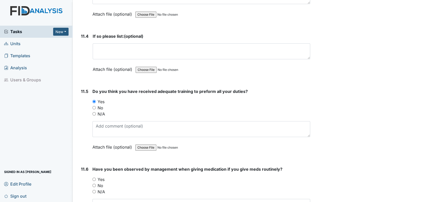
scroll to position [8444, 0]
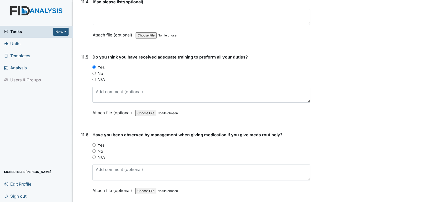
click at [95, 143] on input "Yes" at bounding box center [93, 144] width 3 height 3
radio input "true"
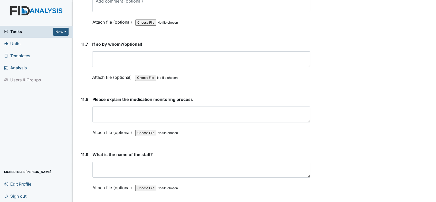
scroll to position [8615, 0]
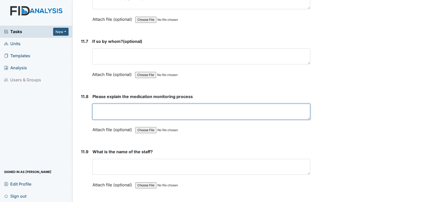
click at [135, 104] on textarea at bounding box center [201, 112] width 218 height 16
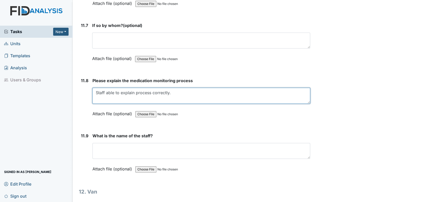
scroll to position [8643, 0]
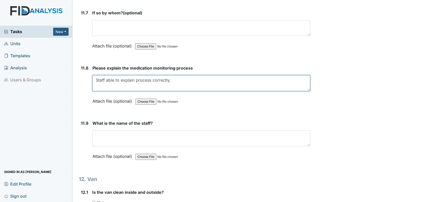
type textarea "Staff able to explain process correctly."
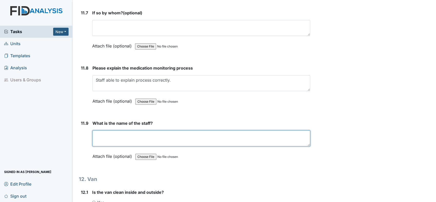
click at [137, 130] on textarea at bounding box center [201, 138] width 218 height 16
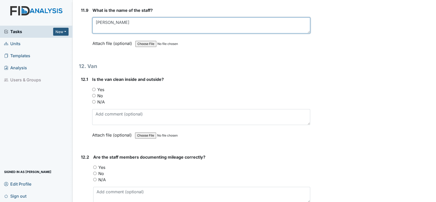
scroll to position [8757, 0]
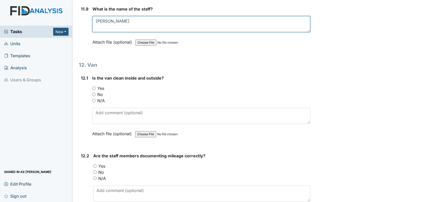
type textarea "B. Jones"
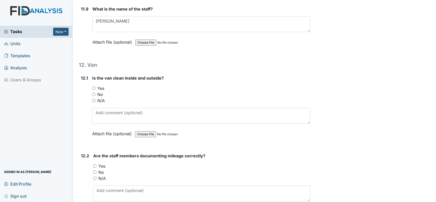
click at [93, 87] on input "Yes" at bounding box center [93, 88] width 3 height 3
radio input "true"
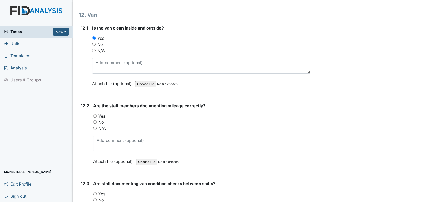
scroll to position [8814, 0]
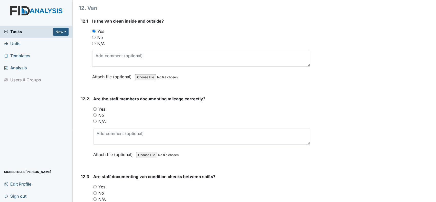
click at [94, 107] on input "Yes" at bounding box center [94, 108] width 3 height 3
radio input "true"
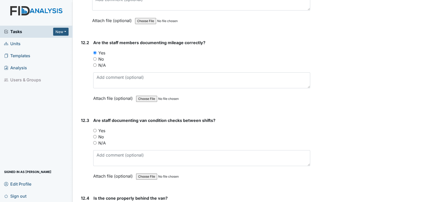
scroll to position [8871, 0]
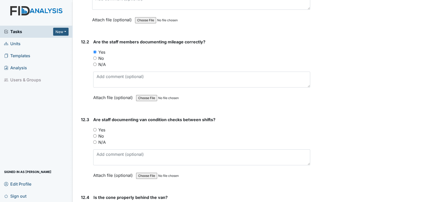
click at [95, 134] on input "No" at bounding box center [94, 135] width 3 height 3
radio input "true"
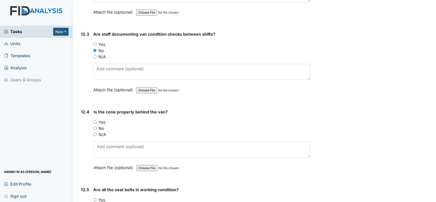
click at [93, 120] on input "Yes" at bounding box center [94, 121] width 3 height 3
radio input "true"
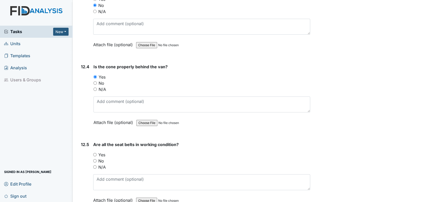
click at [95, 153] on input "Yes" at bounding box center [94, 154] width 3 height 3
radio input "true"
